Goal: Task Accomplishment & Management: Manage account settings

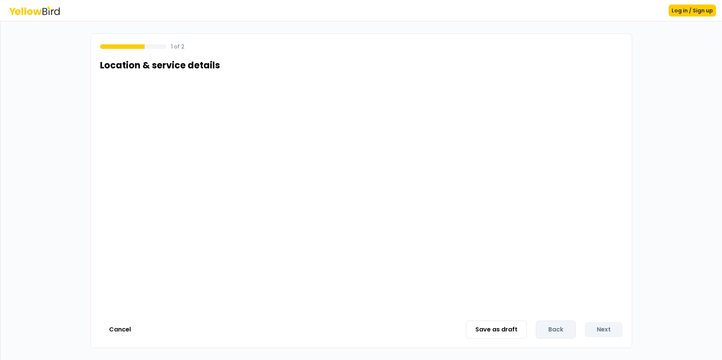
click at [116, 319] on div "1 of 2 Location & service details Cancel Save as draft Back Next" at bounding box center [361, 190] width 541 height 315
click at [112, 331] on button "Cancel" at bounding box center [120, 329] width 40 height 15
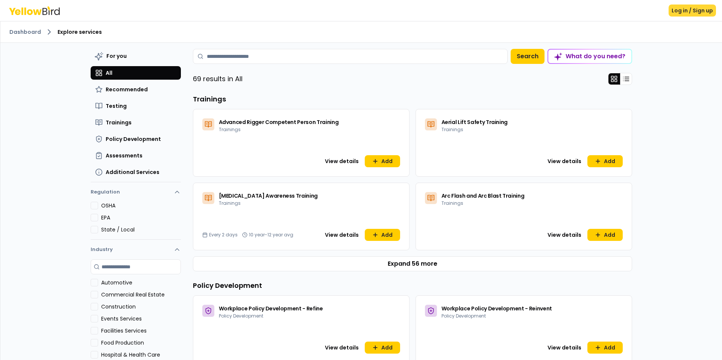
click at [688, 14] on button "Log in / Sign up" at bounding box center [692, 11] width 47 height 12
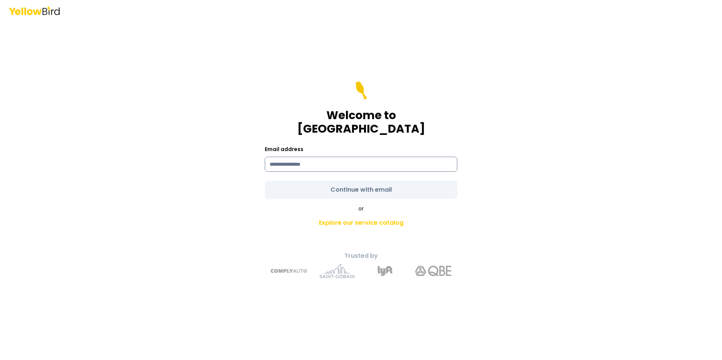
click at [370, 157] on input at bounding box center [361, 164] width 193 height 15
click at [311, 157] on input "**********" at bounding box center [361, 164] width 193 height 15
click at [297, 157] on input "**********" at bounding box center [361, 164] width 193 height 15
click at [300, 157] on input "**********" at bounding box center [361, 164] width 193 height 15
type input "**********"
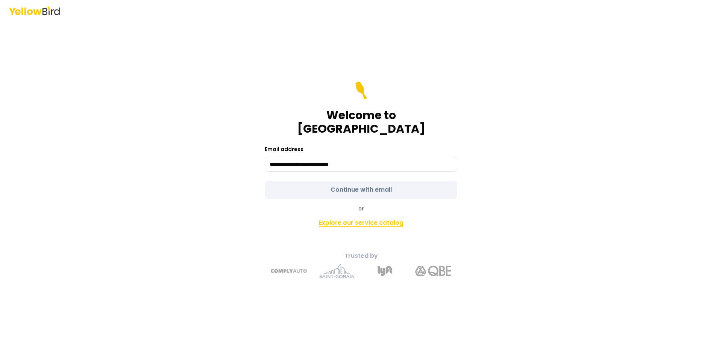
click at [352, 219] on link "Explore our service catalog" at bounding box center [361, 222] width 265 height 15
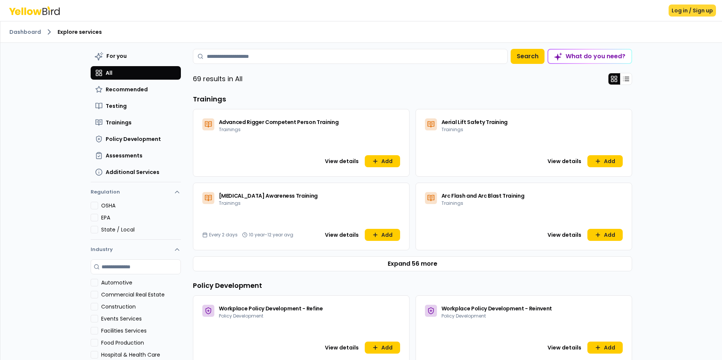
click at [694, 13] on button "Log in / Sign up" at bounding box center [692, 11] width 47 height 12
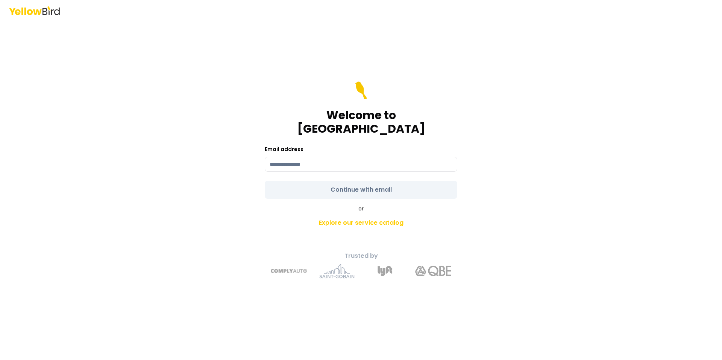
click at [315, 147] on div "Email address" at bounding box center [361, 158] width 193 height 27
click at [302, 157] on input at bounding box center [361, 164] width 193 height 15
type input "**********"
click at [274, 194] on div "**********" at bounding box center [361, 191] width 277 height 188
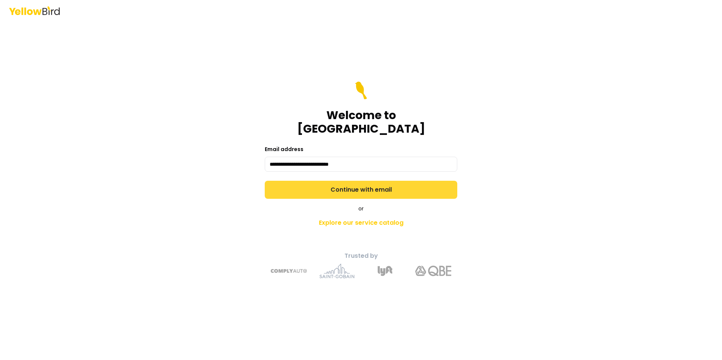
click at [290, 186] on button "Continue with email" at bounding box center [361, 190] width 193 height 18
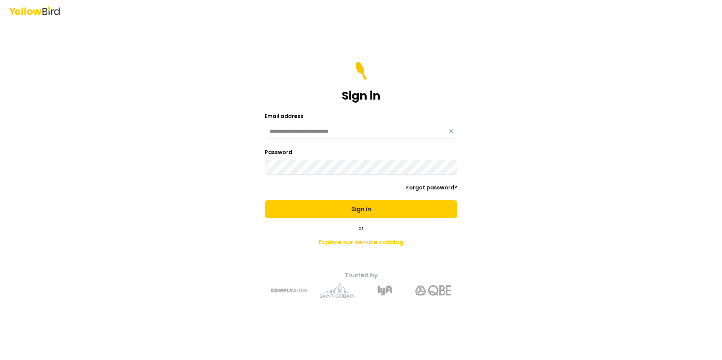
click at [265, 200] on button "Sign in" at bounding box center [361, 209] width 193 height 18
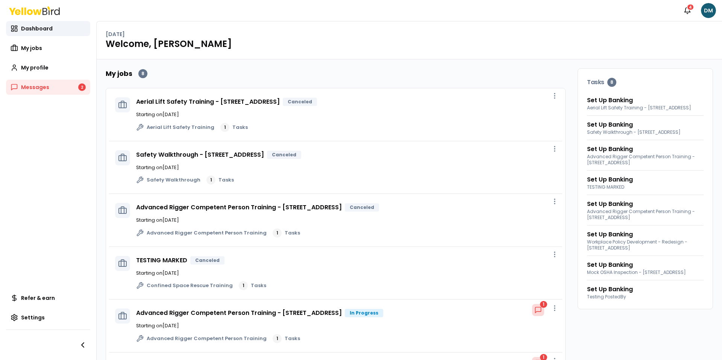
click at [360, 59] on div "My jobs 8 Aerial Lift Safety Training - 2500 Broadway W, Lubbock, TX 79409 Canc…" at bounding box center [409, 289] width 625 height 461
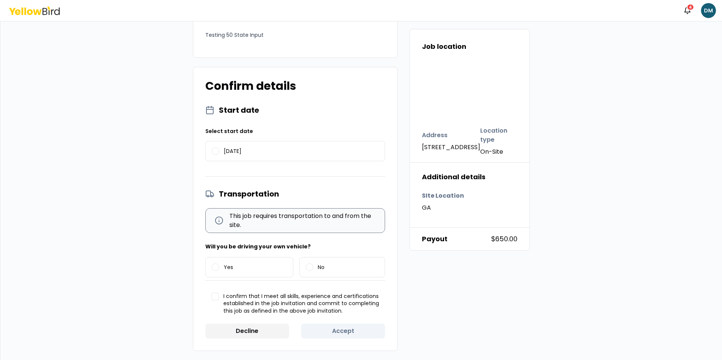
scroll to position [44, 0]
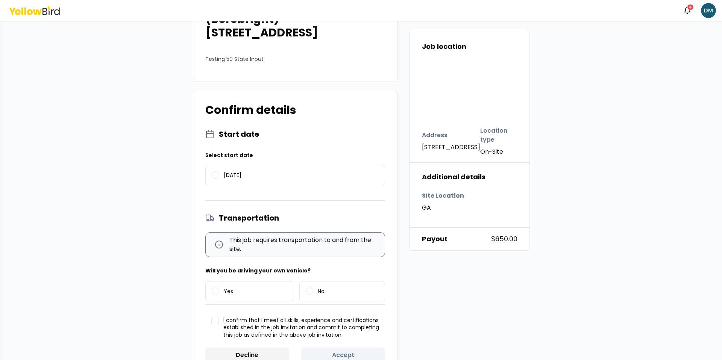
click at [254, 165] on div "08/22/2025" at bounding box center [295, 175] width 180 height 20
click at [241, 174] on span "08/22/2025" at bounding box center [233, 175] width 18 height 5
click at [219, 174] on button "08/22/2025" at bounding box center [216, 175] width 8 height 8
click at [244, 284] on label "Yes" at bounding box center [250, 292] width 88 height 20
click at [219, 288] on button "Yes" at bounding box center [216, 292] width 8 height 8
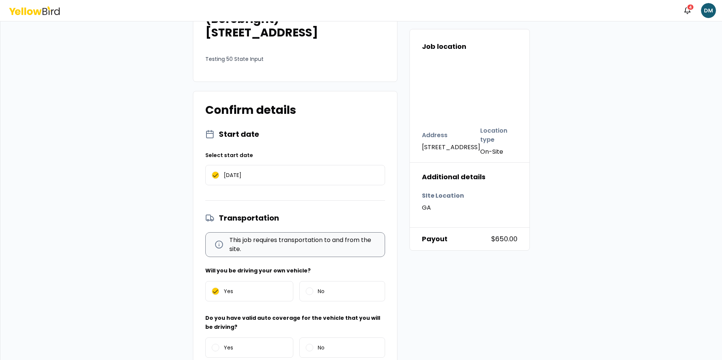
click at [238, 328] on div "Do you have valid auto coverage for the vehicle that you will be driving? Yes No" at bounding box center [295, 337] width 180 height 47
click at [235, 342] on label "Yes" at bounding box center [250, 348] width 88 height 20
click at [219, 344] on button "Yes" at bounding box center [216, 348] width 8 height 8
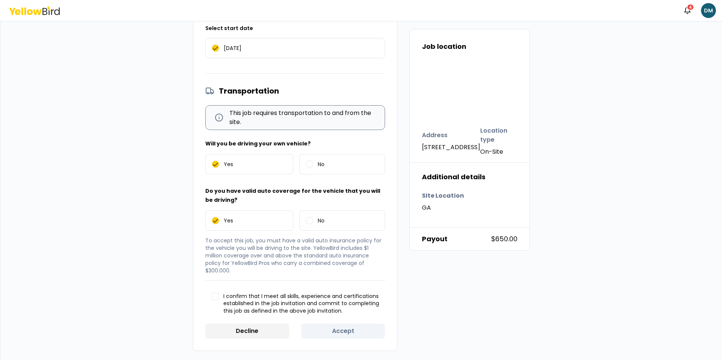
click at [241, 296] on span "I confirm that I meet all skills, experience and certifications established in …" at bounding box center [301, 304] width 156 height 22
click at [219, 296] on button "I confirm that I meet all skills, experience and certifications established in …" at bounding box center [215, 297] width 8 height 8
click at [336, 329] on button "Accept" at bounding box center [343, 331] width 84 height 15
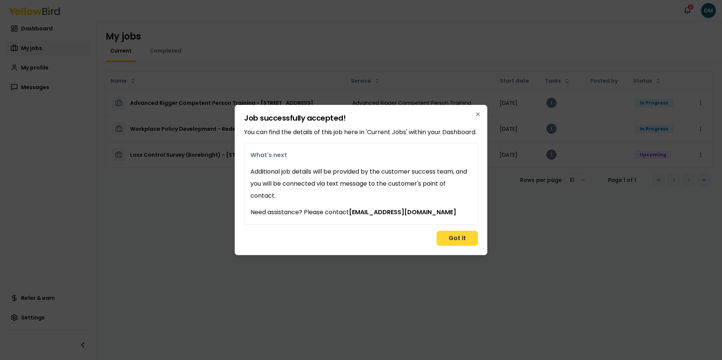
click at [462, 242] on button "Got it" at bounding box center [457, 238] width 41 height 15
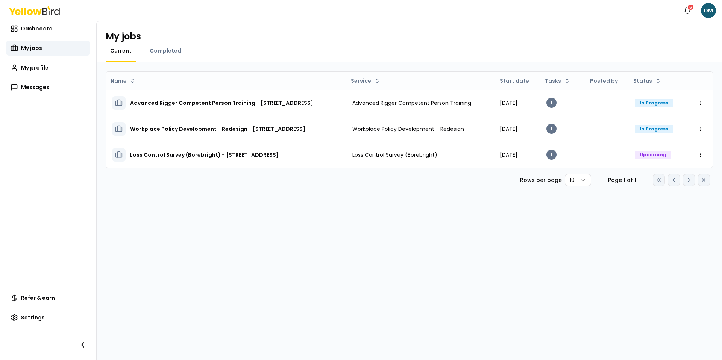
click at [518, 240] on div "Name Service Start date Tasks Posted by Status Advanced Rigger Competent Person…" at bounding box center [409, 211] width 625 height 298
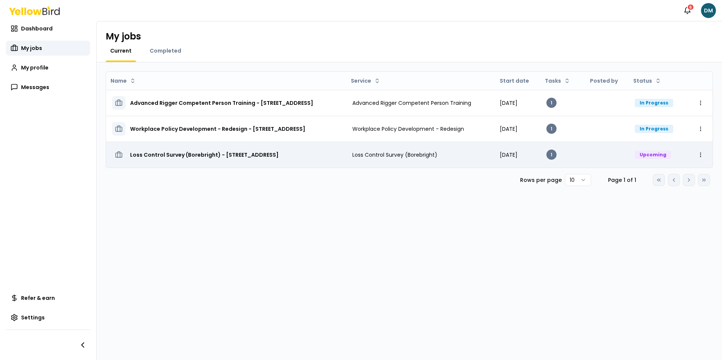
click at [390, 142] on td "Loss Control Survey (Borebright)" at bounding box center [419, 155] width 147 height 26
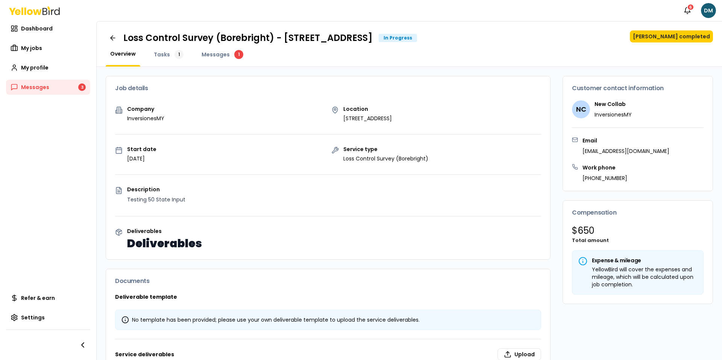
click at [318, 111] on div "Company InversionesMY" at bounding box center [220, 114] width 210 height 16
click at [675, 39] on button "[PERSON_NAME] completed" at bounding box center [671, 36] width 83 height 12
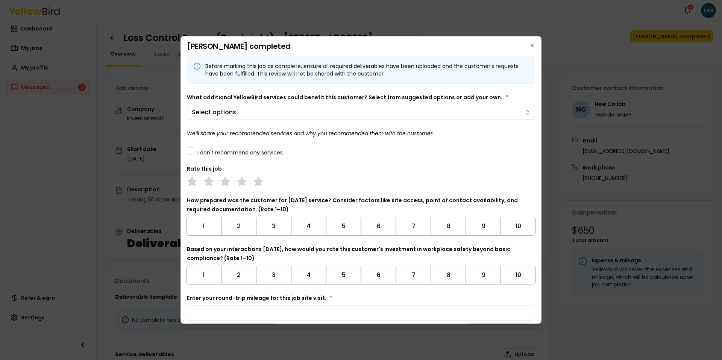
click at [215, 152] on label "I don't recommend any services." at bounding box center [240, 152] width 86 height 5
click at [194, 152] on button "I don't recommend any services." at bounding box center [191, 151] width 8 height 8
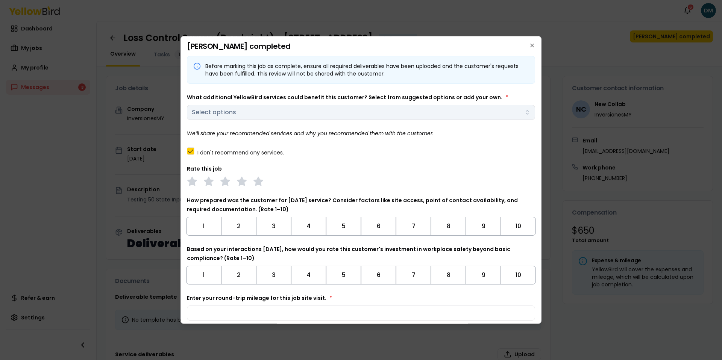
click at [215, 152] on label "I don't recommend any services." at bounding box center [240, 152] width 86 height 5
click at [194, 152] on button "I don't recommend any services." at bounding box center [191, 151] width 8 height 8
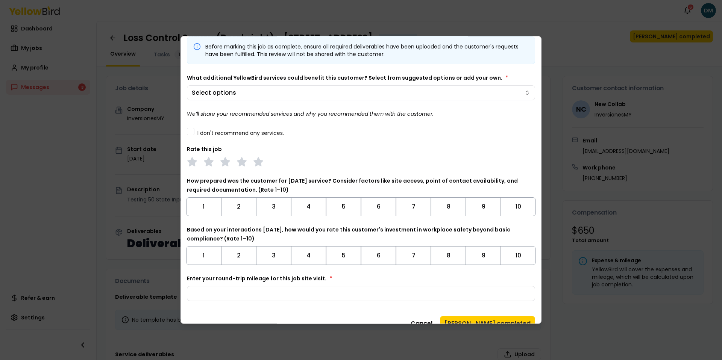
scroll to position [15, 0]
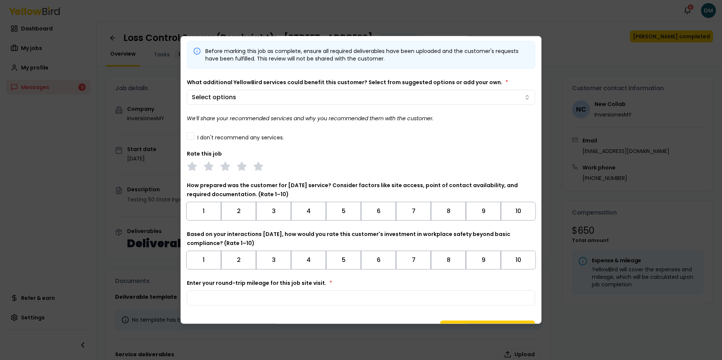
click at [222, 144] on div "Before marking this job as complete, ensure all required deliverables have been…" at bounding box center [361, 173] width 348 height 265
click at [227, 138] on label "I don't recommend any services." at bounding box center [240, 137] width 86 height 5
click at [194, 138] on button "I don't recommend any services." at bounding box center [191, 136] width 8 height 8
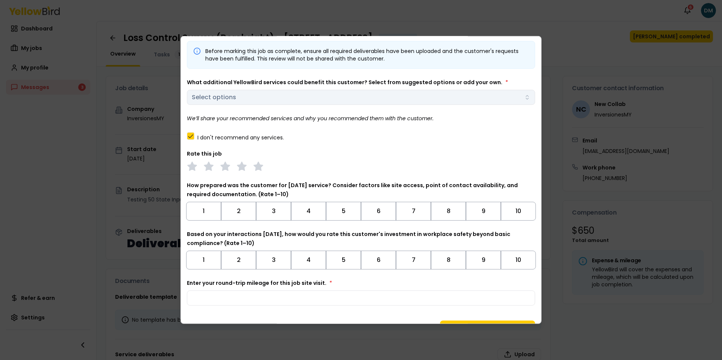
click at [235, 171] on div at bounding box center [361, 166] width 348 height 11
click at [237, 169] on icon at bounding box center [242, 166] width 11 height 11
click at [274, 216] on button "3" at bounding box center [273, 211] width 35 height 19
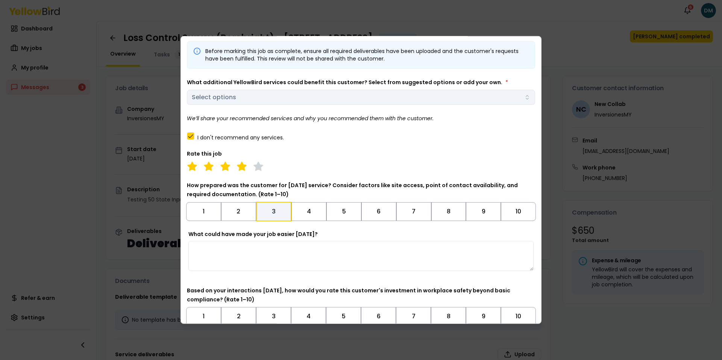
click at [274, 216] on button "3" at bounding box center [274, 212] width 36 height 20
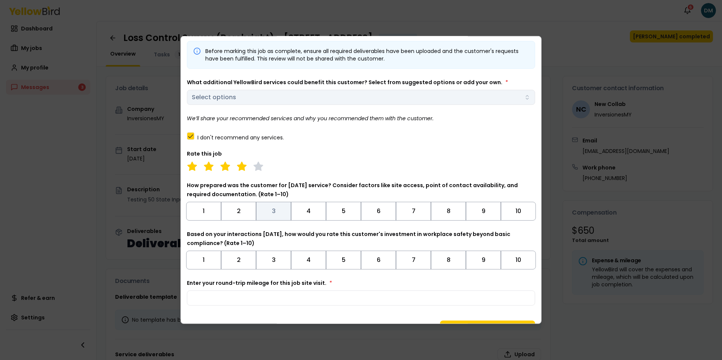
click at [274, 216] on button "3" at bounding box center [273, 211] width 35 height 19
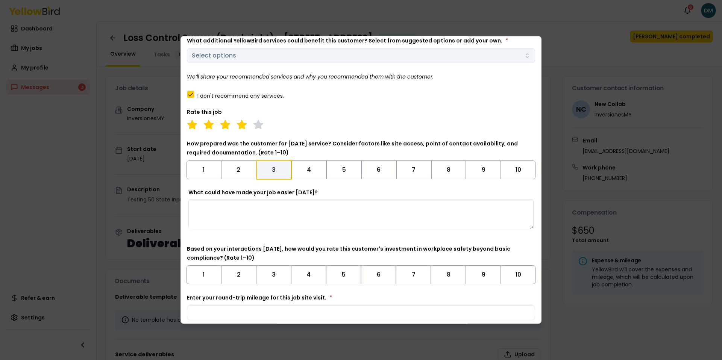
scroll to position [89, 0]
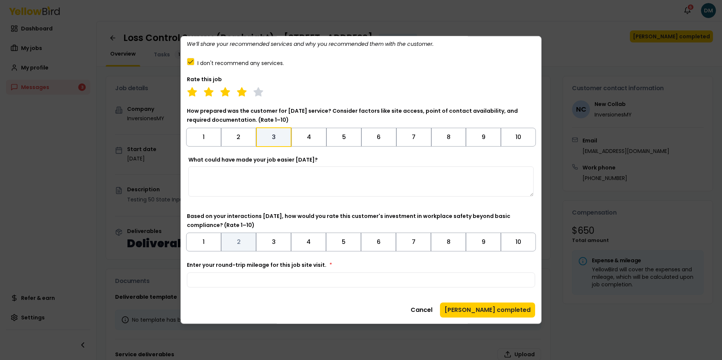
click at [248, 246] on button "2" at bounding box center [238, 242] width 35 height 19
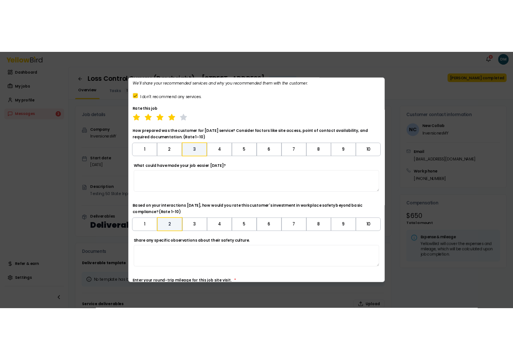
scroll to position [146, 0]
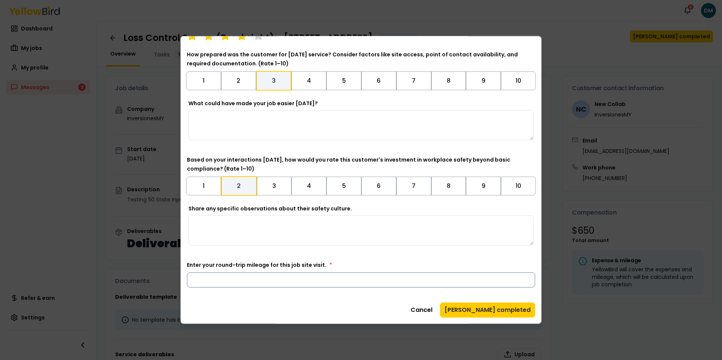
click at [330, 279] on input "Enter your round-trip mileage for this job site visit. *" at bounding box center [361, 280] width 348 height 15
type input "**"
click at [388, 260] on div "Before marking this job as complete, ensure all required deliverables have been…" at bounding box center [361, 99] width 348 height 378
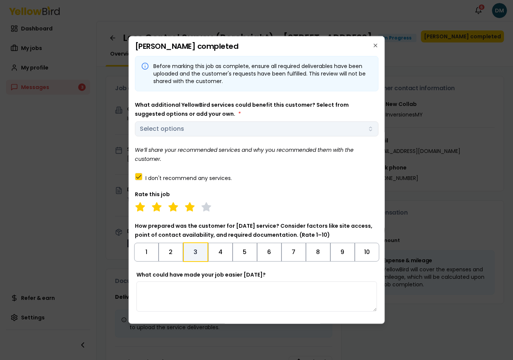
scroll to position [171, 0]
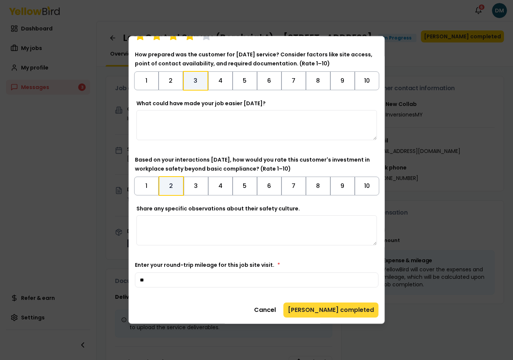
click at [320, 314] on button "[PERSON_NAME] completed" at bounding box center [331, 310] width 95 height 15
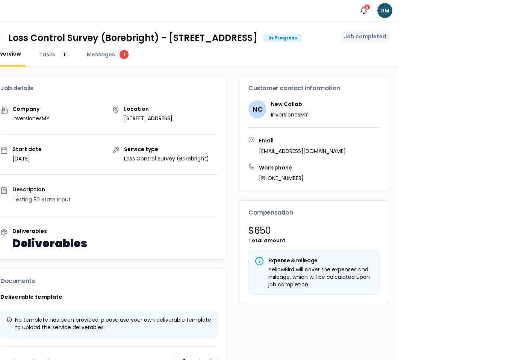
scroll to position [0, 0]
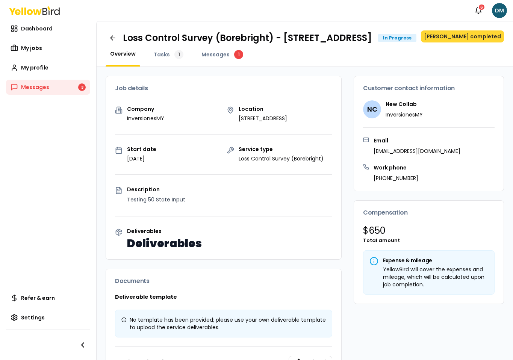
click at [456, 42] on button "[PERSON_NAME] completed" at bounding box center [462, 36] width 83 height 12
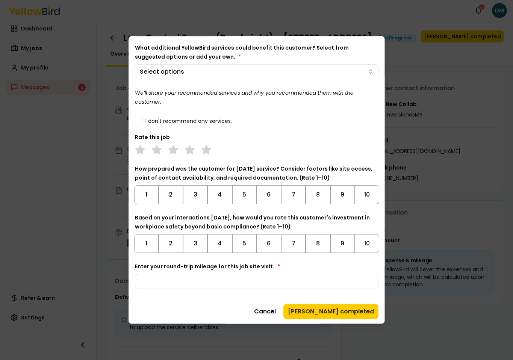
scroll to position [59, 0]
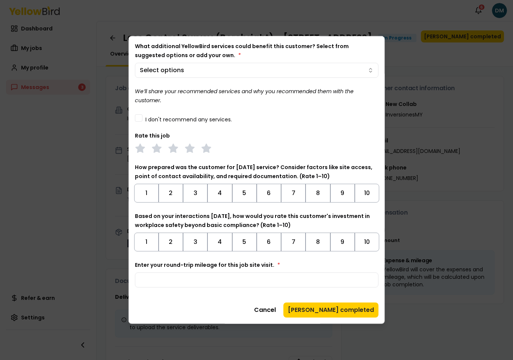
click at [186, 267] on label "Enter your round-trip mileage for this job site visit. *" at bounding box center [207, 265] width 145 height 8
click at [186, 273] on input "Enter your round-trip mileage for this job site visit. *" at bounding box center [257, 280] width 244 height 15
click at [183, 274] on input "Enter your round-trip mileage for this job site visit. *" at bounding box center [257, 280] width 244 height 15
type input "*"
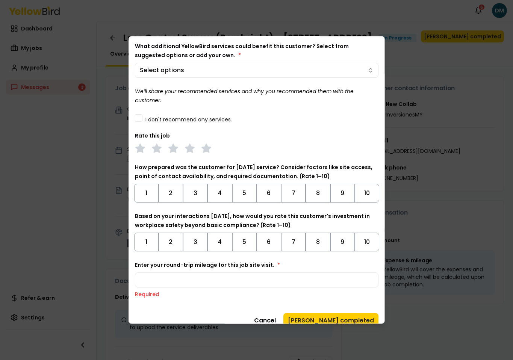
click at [261, 149] on div at bounding box center [257, 148] width 244 height 11
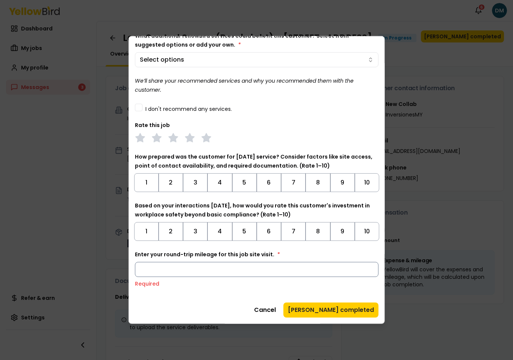
click at [212, 270] on input "Enter your round-trip mileage for this job site visit. *" at bounding box center [257, 269] width 244 height 15
click at [213, 297] on div "Before marking this job as complete, ensure all required deliverables have been…" at bounding box center [257, 152] width 244 height 331
click at [223, 269] on input "Enter your round-trip mileage for this job site visit. *" at bounding box center [257, 269] width 244 height 15
click at [212, 296] on div "Before marking this job as complete, ensure all required deliverables have been…" at bounding box center [257, 152] width 244 height 331
click at [223, 270] on input "Enter your round-trip mileage for this job site visit. *" at bounding box center [257, 269] width 244 height 15
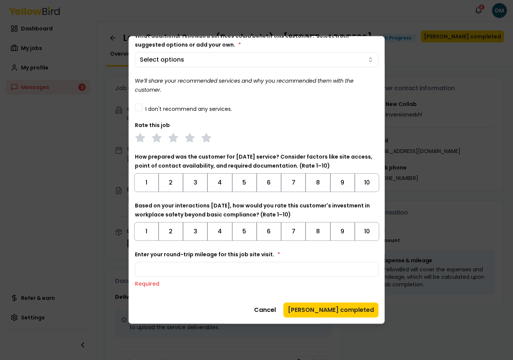
click at [211, 293] on div "Before marking this job as complete, ensure all required deliverables have been…" at bounding box center [257, 152] width 244 height 331
click at [199, 261] on div "Enter your round-trip mileage for this job site visit. * Required" at bounding box center [257, 269] width 244 height 38
click at [196, 265] on input "Enter your round-trip mileage for this job site visit. *" at bounding box center [257, 269] width 244 height 15
click at [190, 303] on div "Cancel Mark job completed" at bounding box center [257, 310] width 244 height 15
click at [168, 270] on input "Enter your round-trip mileage for this job site visit. *" at bounding box center [257, 269] width 244 height 15
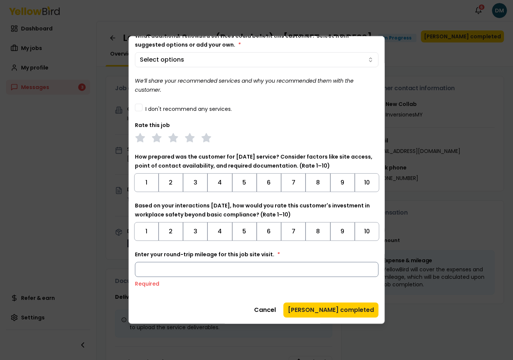
type input "*"
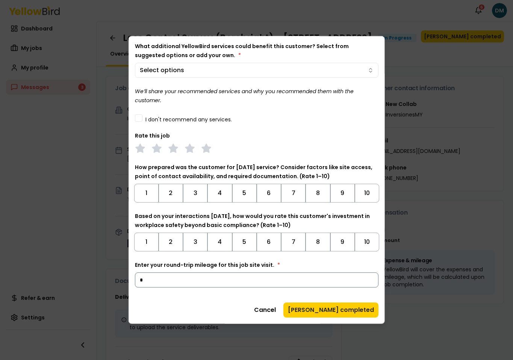
scroll to position [59, 0]
type input "*"
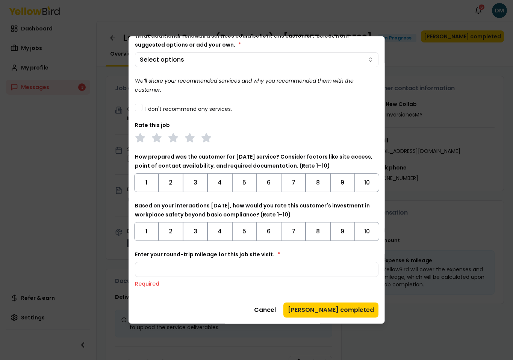
click at [158, 292] on div "Before marking this job as complete, ensure all required deliverables have been…" at bounding box center [257, 152] width 244 height 331
click at [350, 316] on button "[PERSON_NAME] completed" at bounding box center [331, 310] width 95 height 15
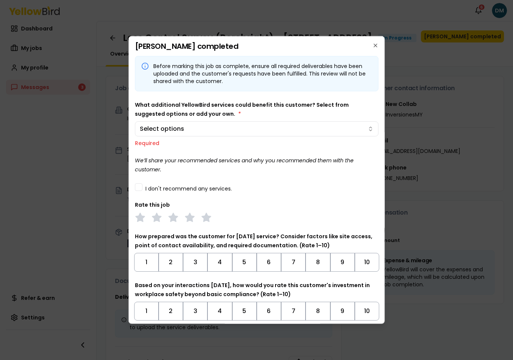
scroll to position [13, 0]
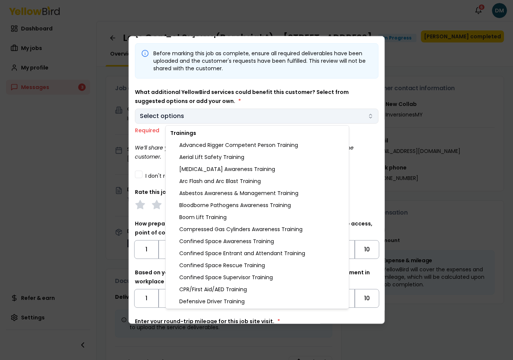
click at [235, 112] on body "Notifications 6 DM Dashboard My jobs My profile Messages 3 Refer & earn Setting…" at bounding box center [256, 180] width 513 height 360
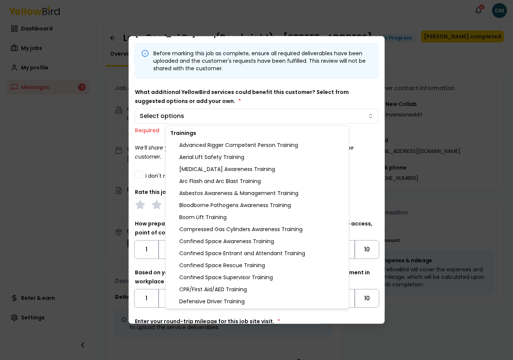
click at [163, 129] on body "Notifications 6 DM Dashboard My jobs My profile Messages 3 Refer & earn Setting…" at bounding box center [256, 180] width 513 height 360
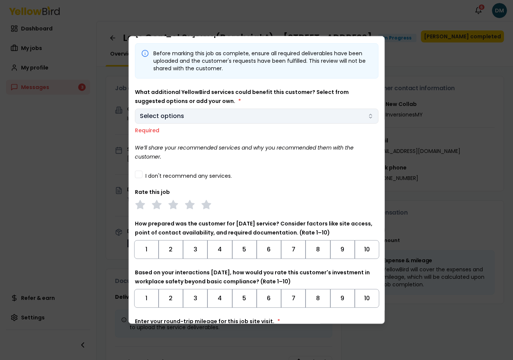
click at [171, 123] on body "Notifications 6 DM Dashboard My jobs My profile Messages 3 Refer & earn Setting…" at bounding box center [256, 180] width 513 height 360
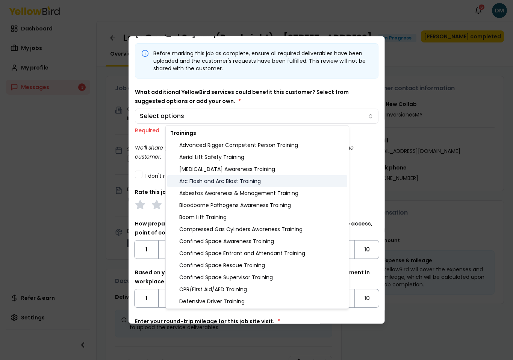
click at [193, 176] on div "Arc Flash and Arc Blast Training" at bounding box center [257, 181] width 180 height 12
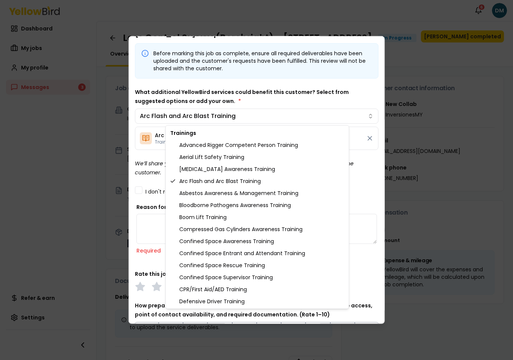
click at [149, 166] on body "Notifications 6 DM Dashboard My jobs My profile Messages 3 Refer & earn Setting…" at bounding box center [256, 180] width 513 height 360
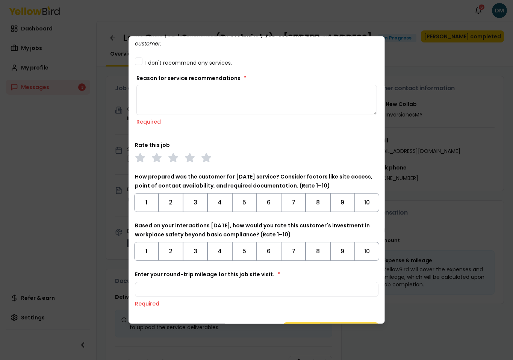
scroll to position [162, 0]
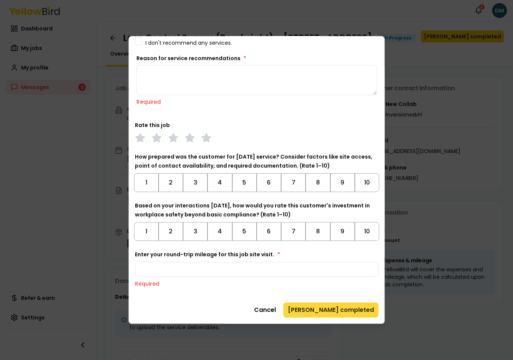
click at [309, 308] on button "[PERSON_NAME] completed" at bounding box center [331, 310] width 95 height 15
click at [315, 308] on button "[PERSON_NAME] completed" at bounding box center [331, 310] width 95 height 15
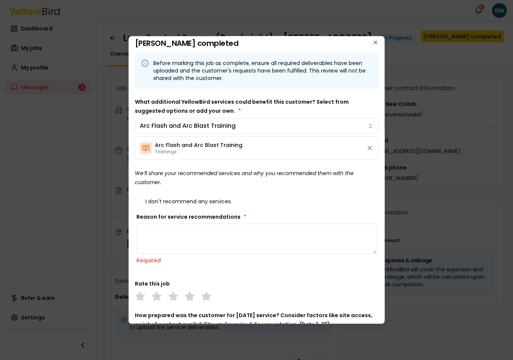
scroll to position [0, 0]
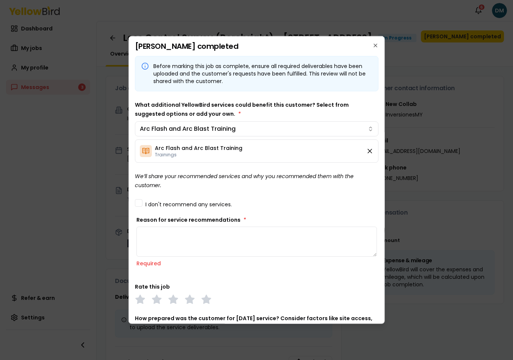
click at [367, 153] on icon at bounding box center [370, 151] width 8 height 8
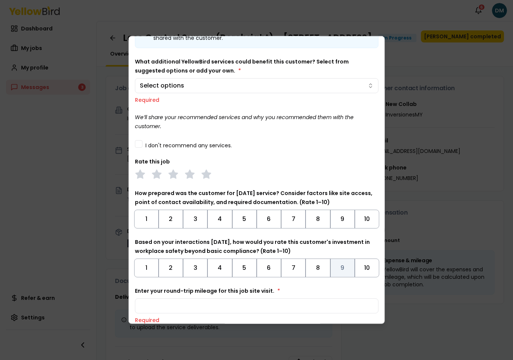
scroll to position [80, 0]
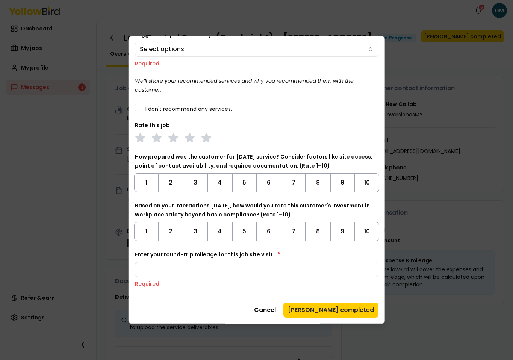
click at [325, 292] on div "Before marking this job as complete, ensure all required deliverables have been…" at bounding box center [257, 146] width 244 height 341
click at [325, 302] on div "Before marking this job as complete, ensure all required deliverables have been…" at bounding box center [257, 146] width 244 height 341
click at [325, 308] on button "[PERSON_NAME] completed" at bounding box center [331, 310] width 95 height 15
click at [244, 295] on div "Before marking this job as complete, ensure all required deliverables have been…" at bounding box center [257, 146] width 244 height 341
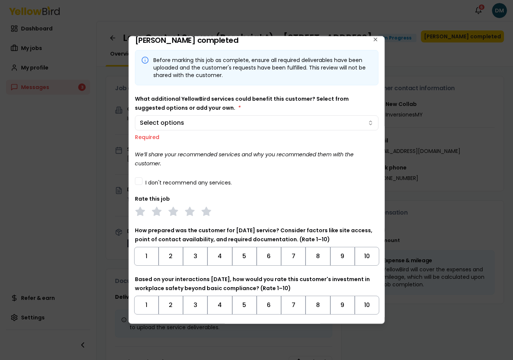
scroll to position [0, 0]
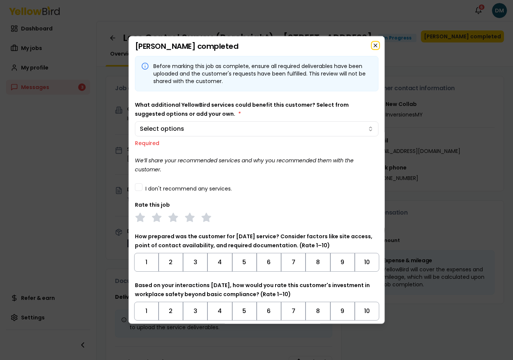
click at [376, 47] on icon "button" at bounding box center [376, 45] width 6 height 6
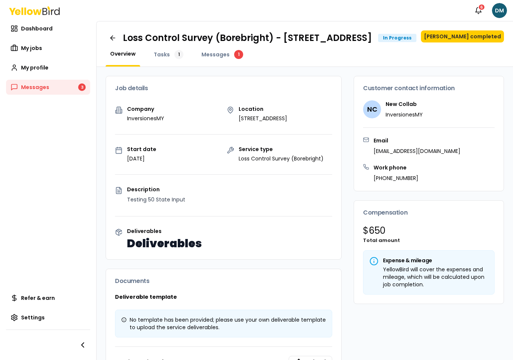
click at [372, 44] on h1 "Loss Control Survey (Borebright) - [STREET_ADDRESS]" at bounding box center [247, 38] width 249 height 12
click at [346, 39] on h1 "Loss Control Survey (Borebright) - [STREET_ADDRESS]" at bounding box center [247, 38] width 249 height 12
click at [60, 35] on link "Dashboard" at bounding box center [48, 28] width 84 height 15
